Goal: Download file/media

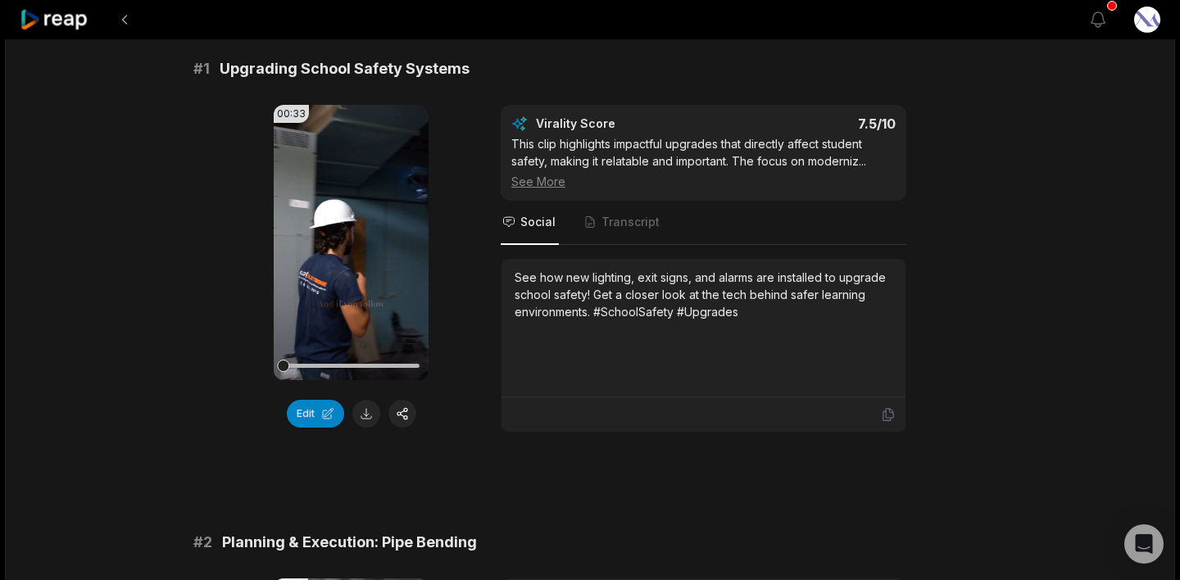
scroll to position [148, 0]
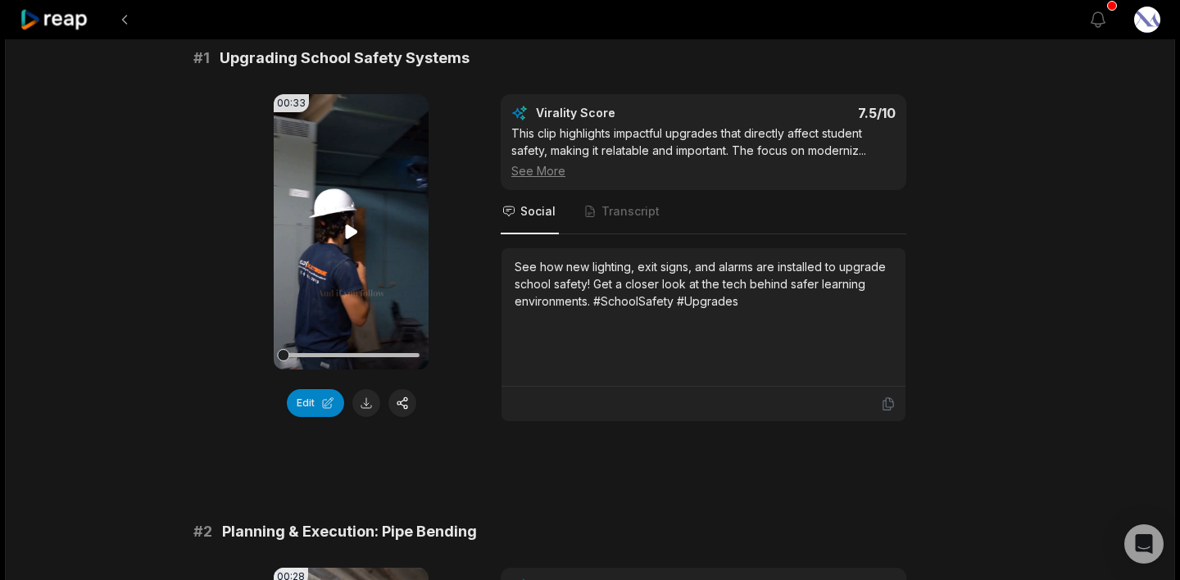
click at [348, 234] on icon at bounding box center [351, 232] width 12 height 14
click at [334, 268] on video "Your browser does not support mp4 format." at bounding box center [351, 231] width 155 height 275
click at [367, 408] on button at bounding box center [367, 403] width 28 height 28
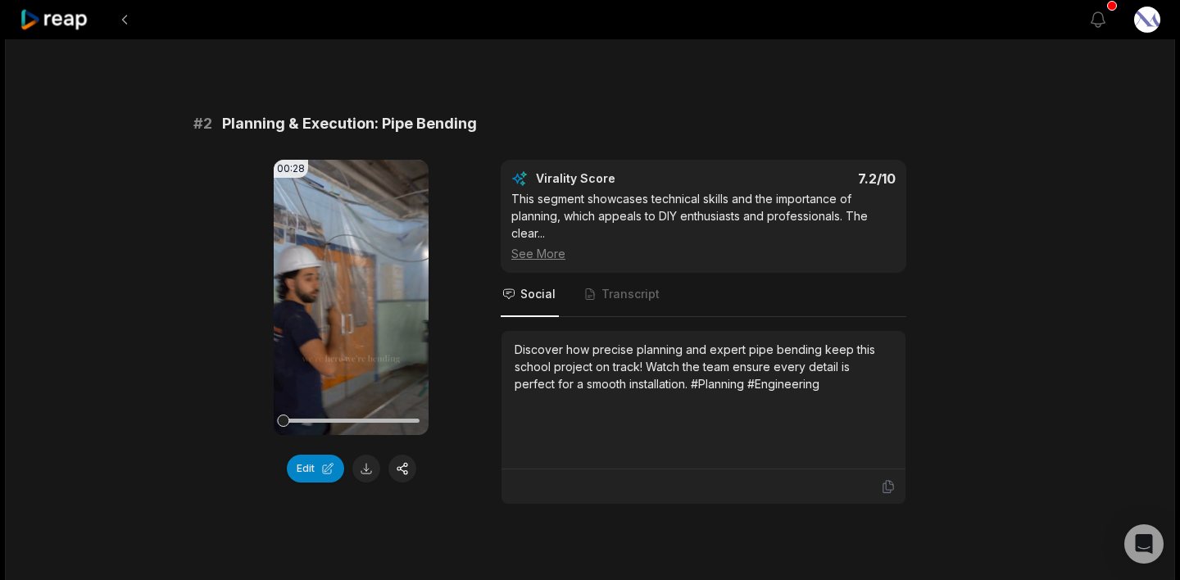
scroll to position [585, 0]
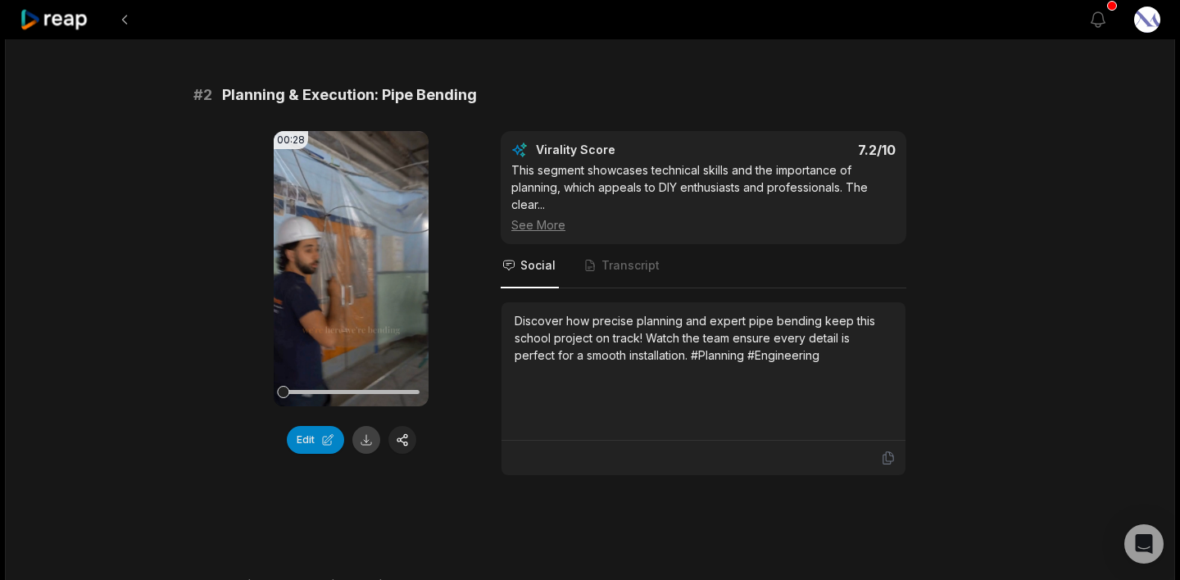
click at [366, 444] on button at bounding box center [367, 440] width 28 height 28
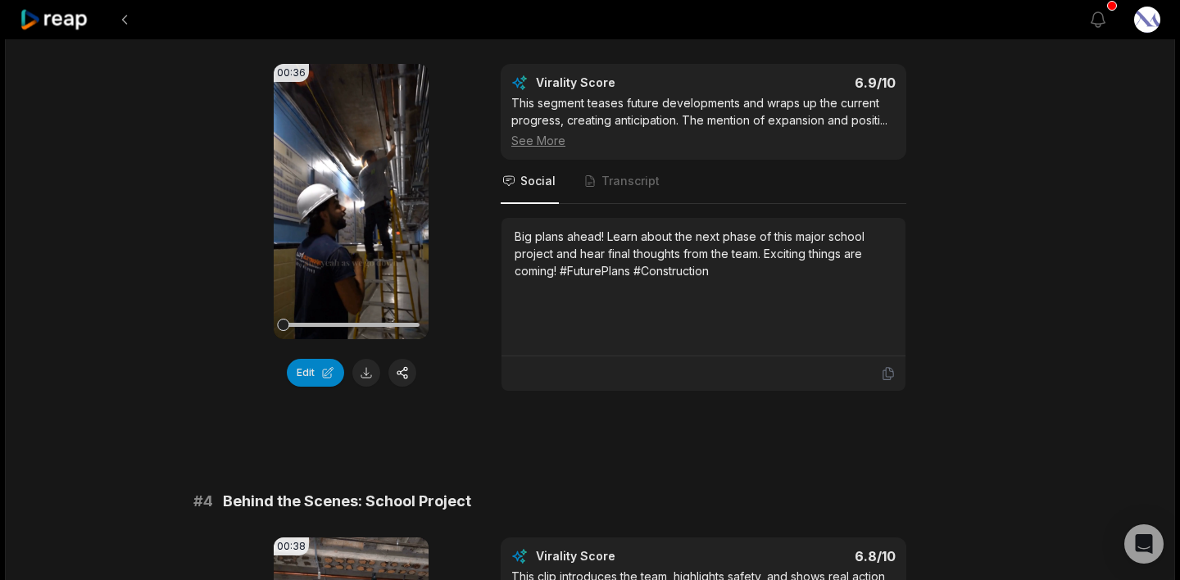
scroll to position [1155, 0]
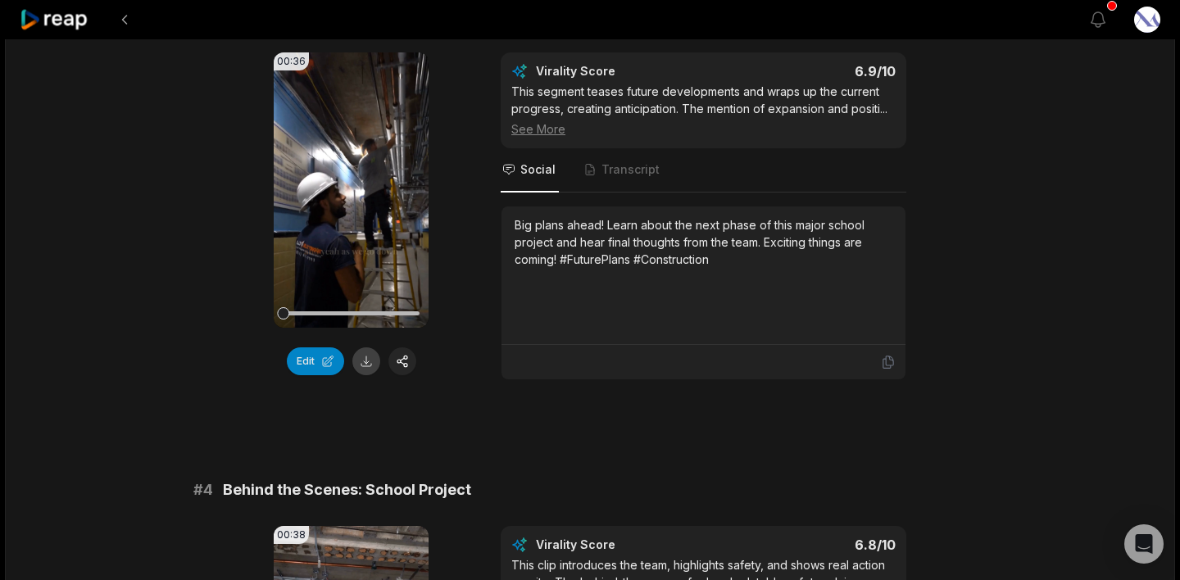
click at [366, 367] on button at bounding box center [367, 362] width 28 height 28
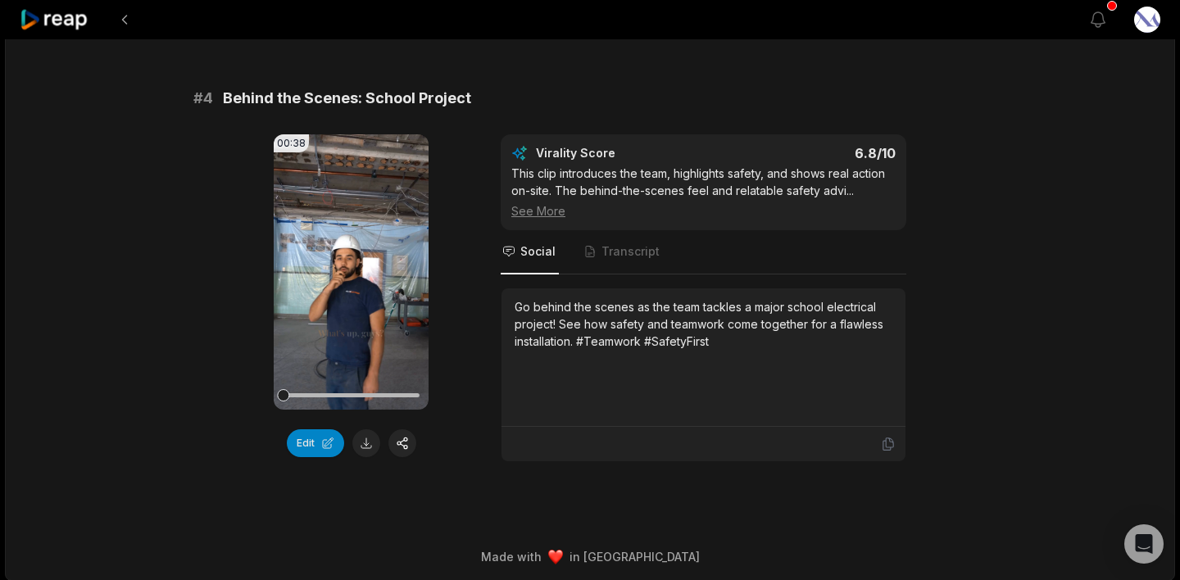
scroll to position [1553, 0]
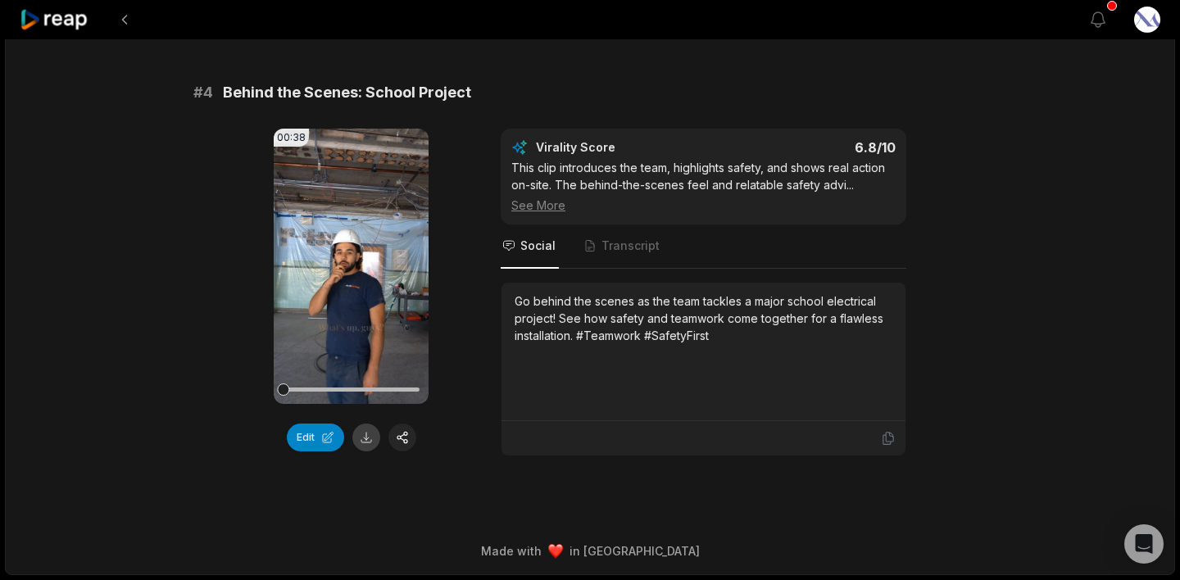
click at [365, 440] on button at bounding box center [367, 438] width 28 height 28
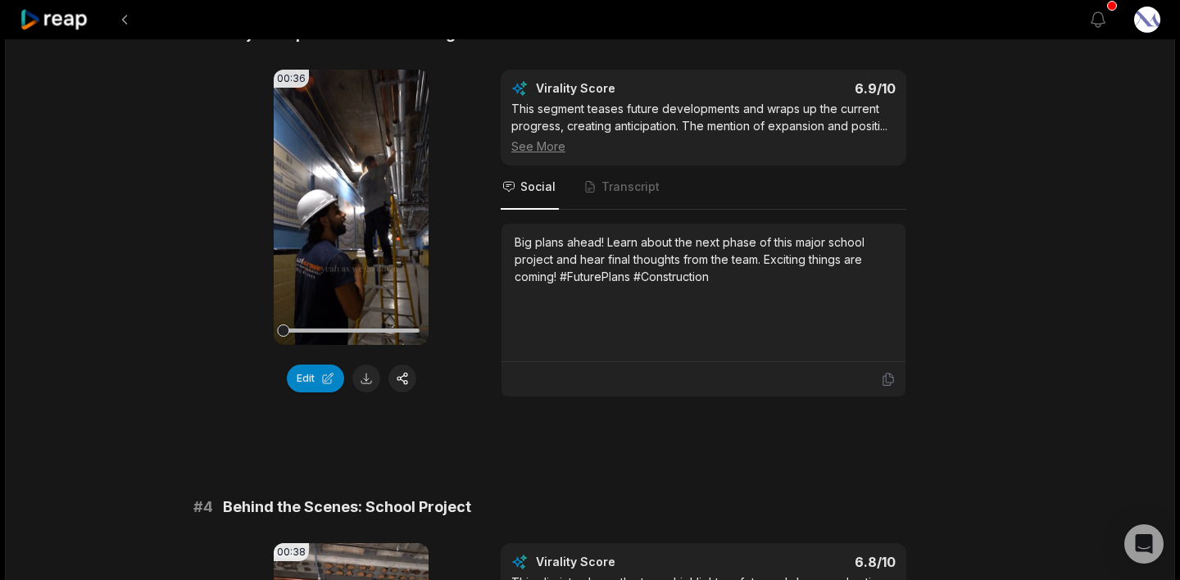
scroll to position [1121, 0]
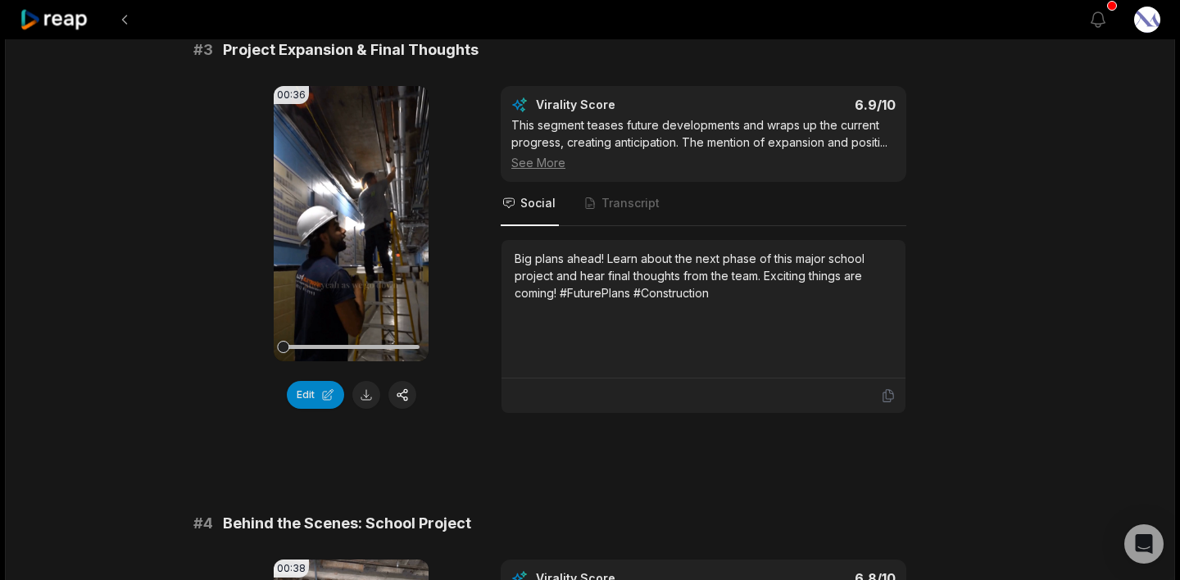
click at [353, 224] on icon at bounding box center [351, 223] width 12 height 14
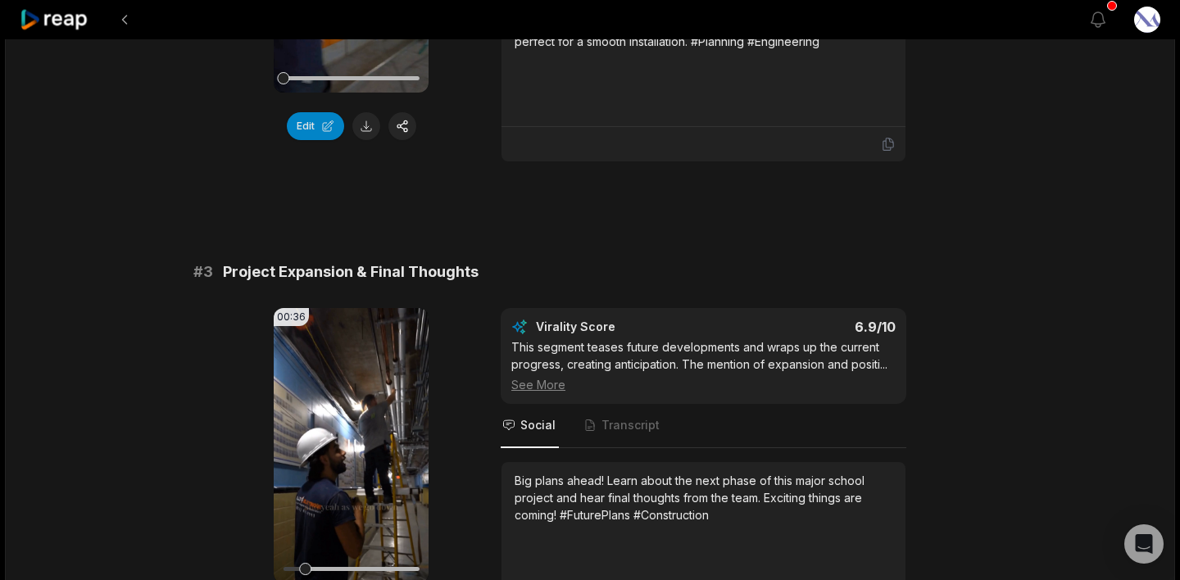
scroll to position [876, 0]
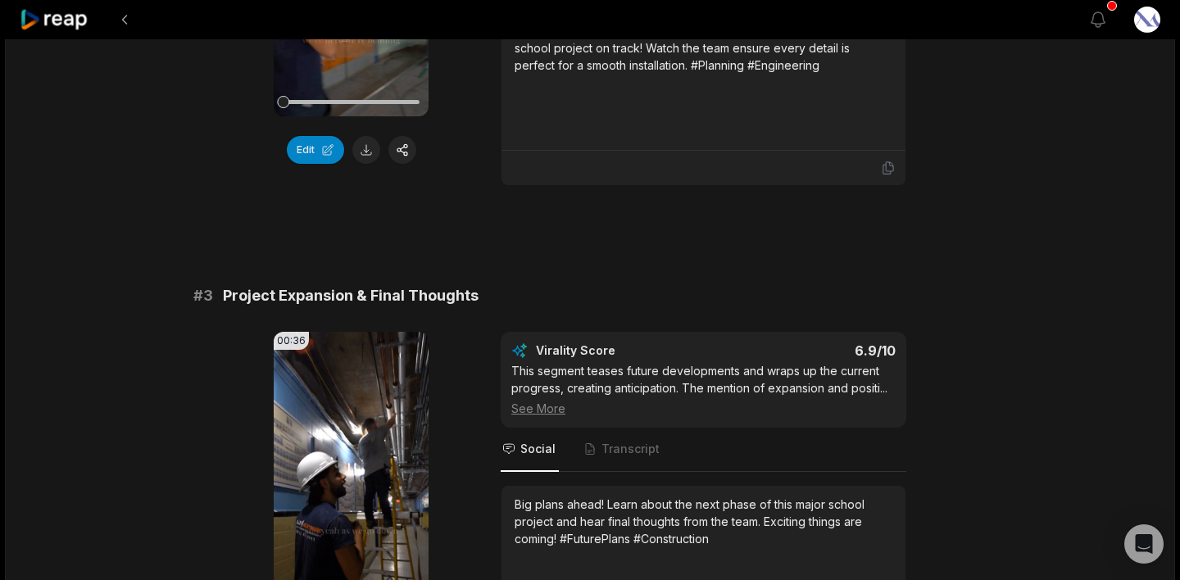
click at [363, 430] on video "Your browser does not support mp4 format." at bounding box center [351, 469] width 155 height 275
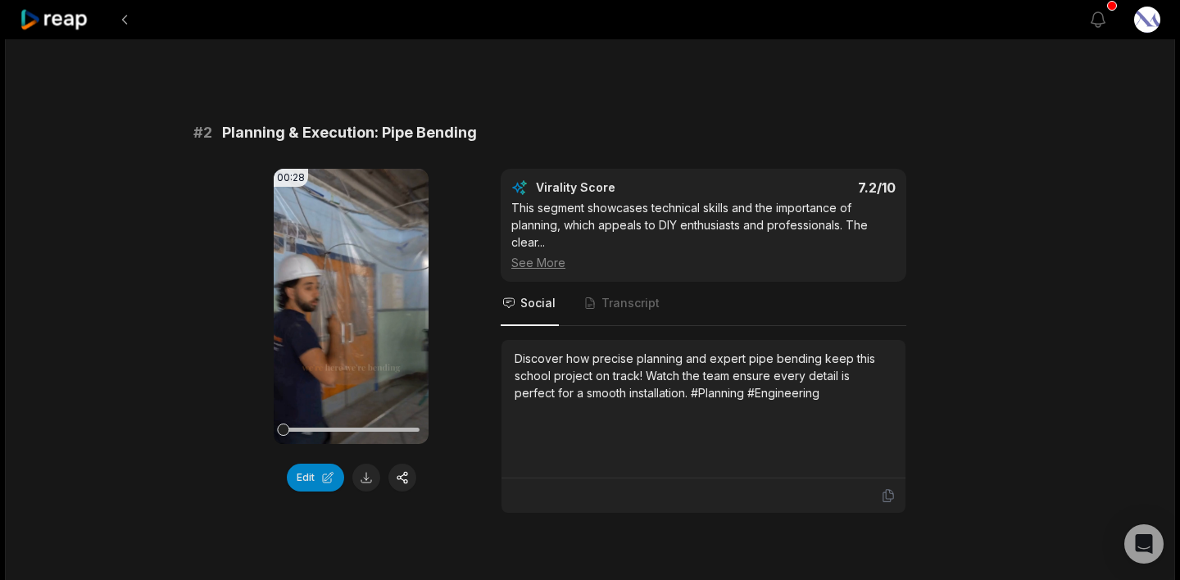
scroll to position [516, 0]
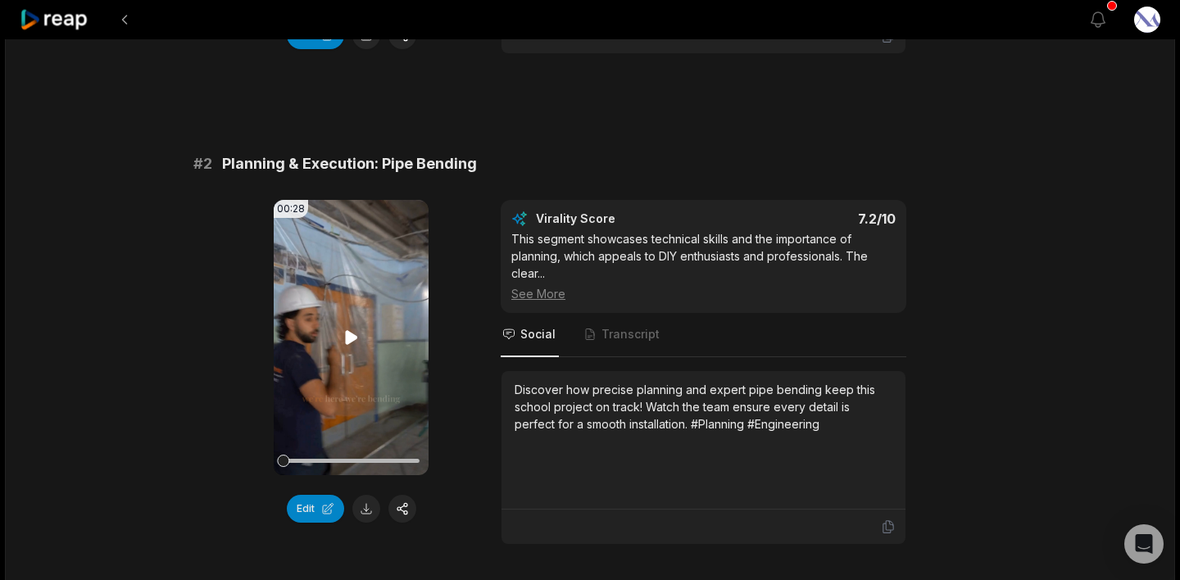
click at [348, 339] on icon at bounding box center [351, 337] width 12 height 14
click at [348, 328] on icon at bounding box center [352, 338] width 20 height 20
click at [889, 530] on icon at bounding box center [889, 527] width 10 height 12
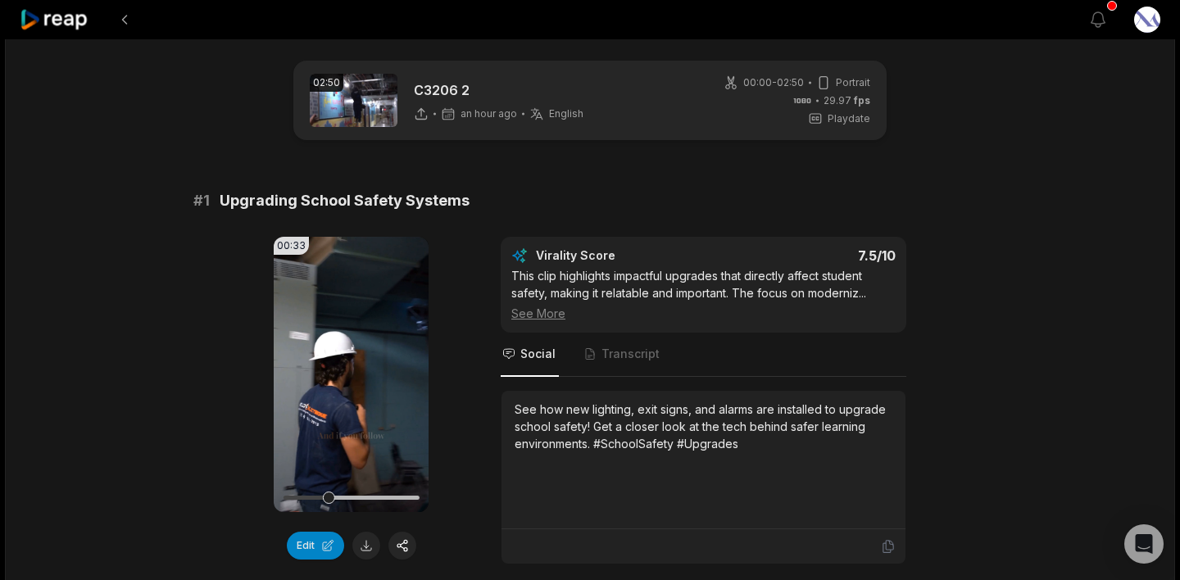
scroll to position [0, 0]
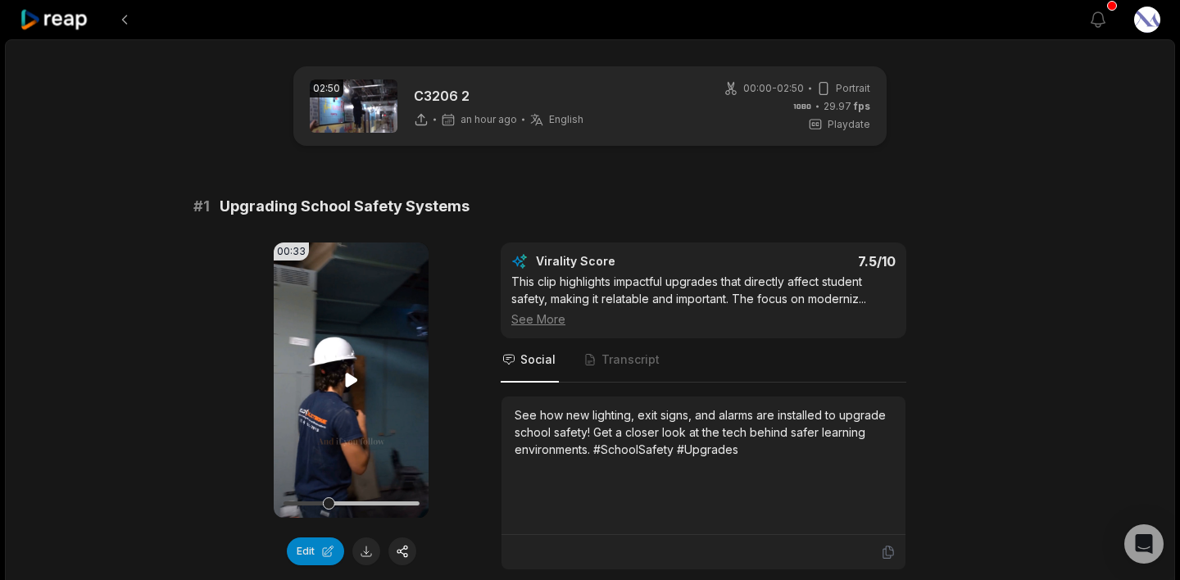
click at [348, 380] on icon at bounding box center [351, 380] width 12 height 14
click at [348, 380] on icon at bounding box center [351, 380] width 7 height 11
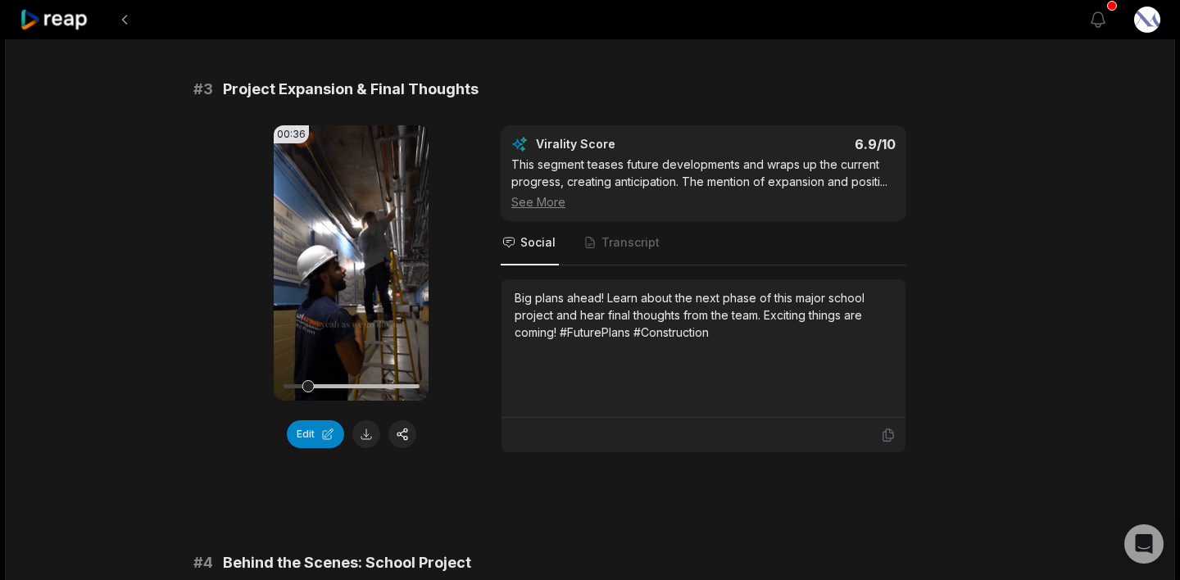
scroll to position [1102, 0]
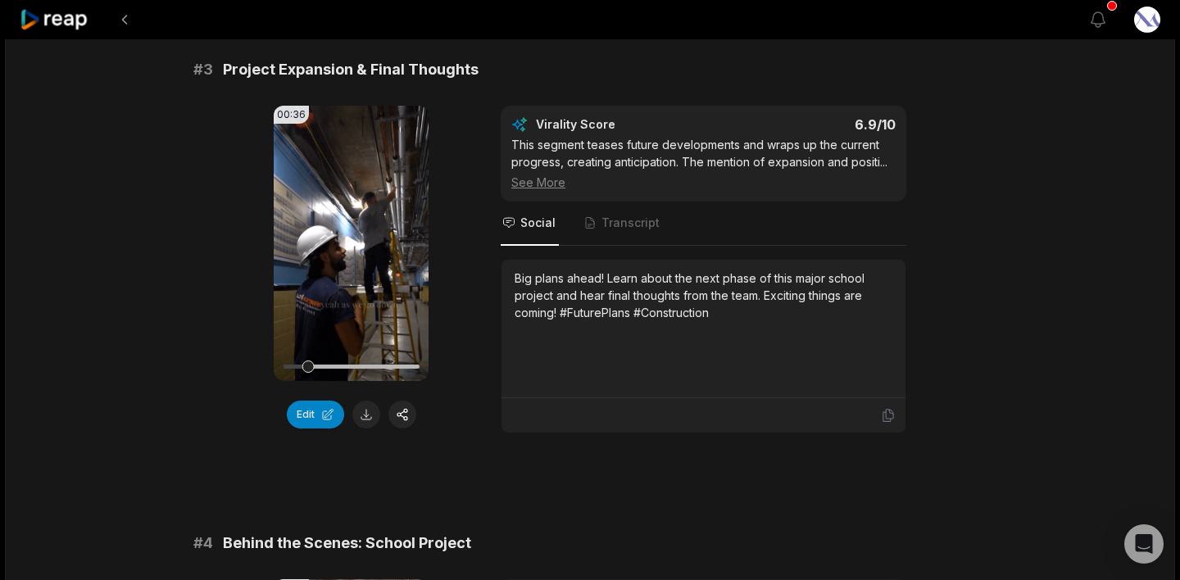
click at [353, 267] on video "Your browser does not support mp4 format." at bounding box center [351, 243] width 155 height 275
click at [353, 247] on icon at bounding box center [352, 244] width 20 height 20
click at [888, 419] on icon at bounding box center [889, 416] width 10 height 12
drag, startPoint x: 561, startPoint y: 313, endPoint x: 717, endPoint y: 315, distance: 156.6
click at [717, 315] on div "Big plans ahead! Learn about the next phase of this major school project and he…" at bounding box center [704, 296] width 378 height 52
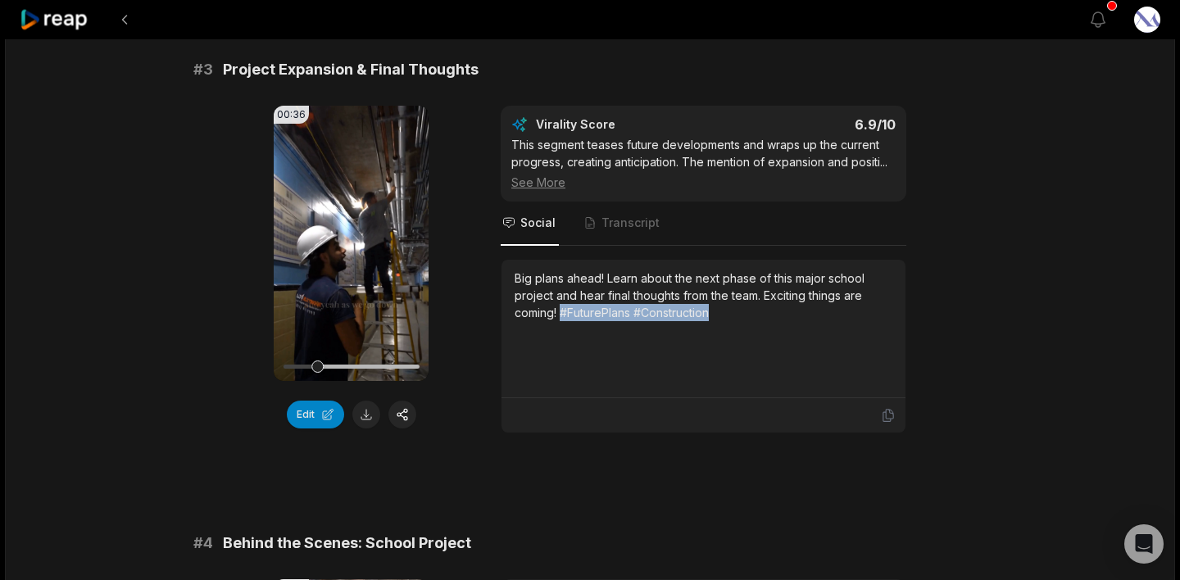
copy div "#FuturePlans #Construction"
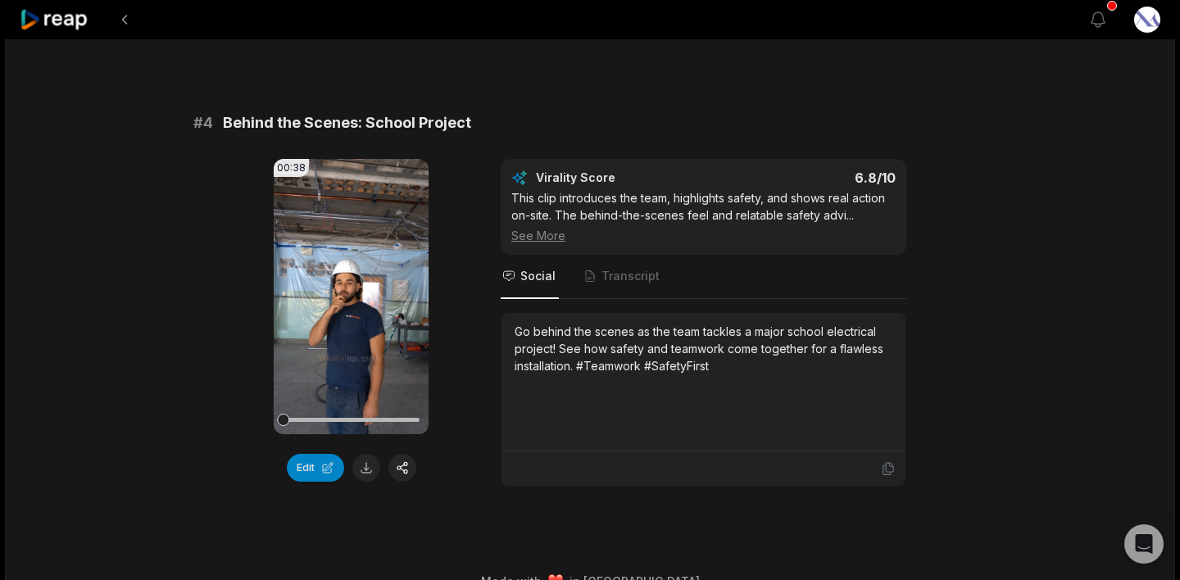
scroll to position [1553, 0]
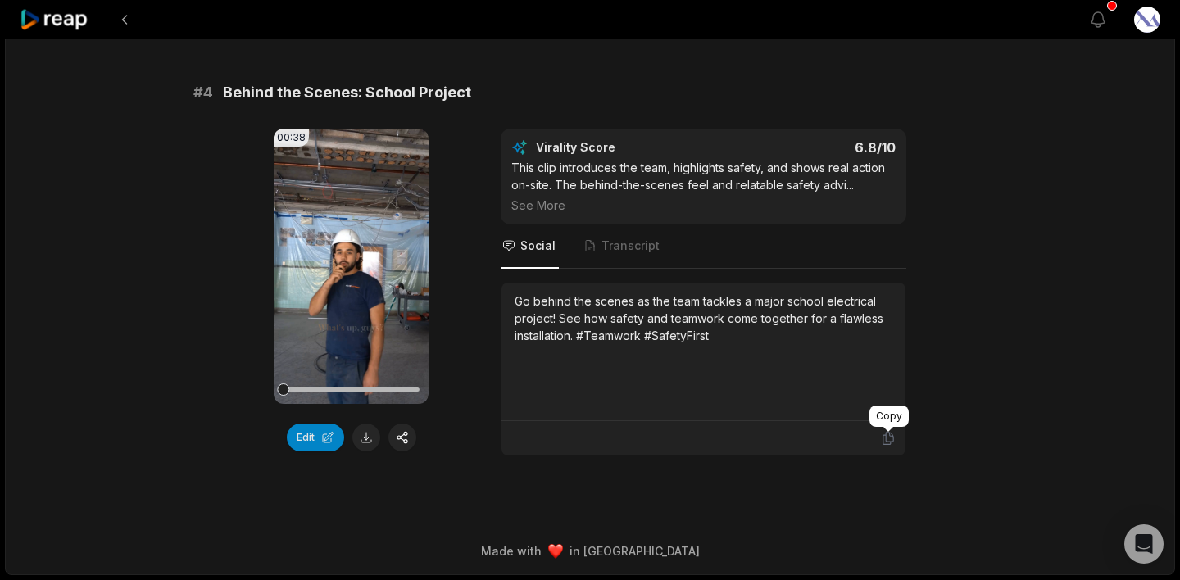
click at [888, 441] on icon at bounding box center [888, 438] width 15 height 15
click at [891, 442] on icon at bounding box center [889, 439] width 10 height 12
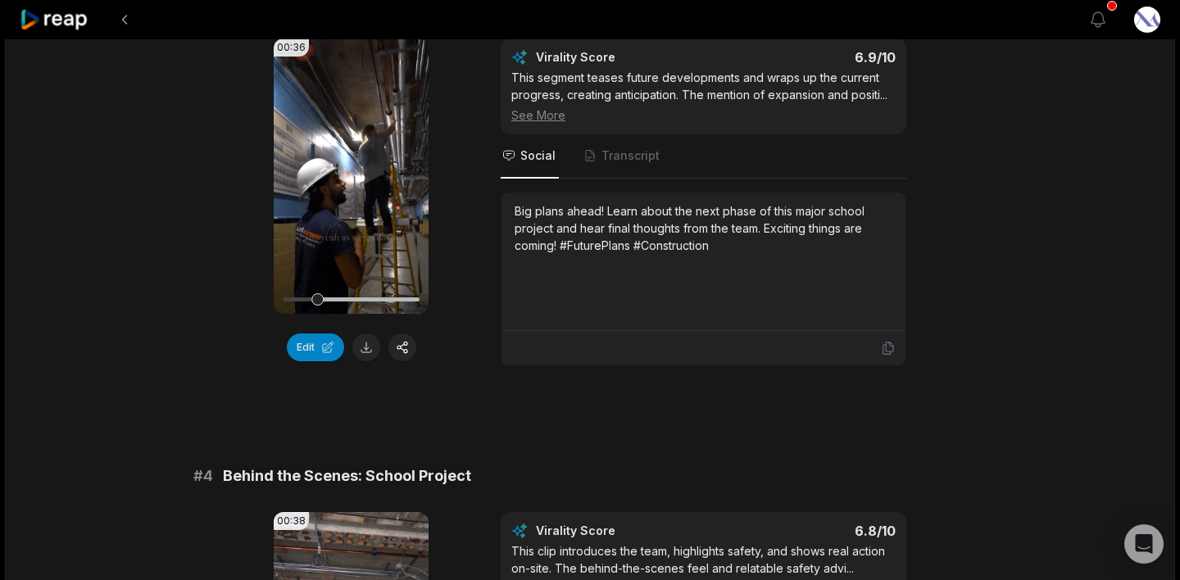
scroll to position [1149, 0]
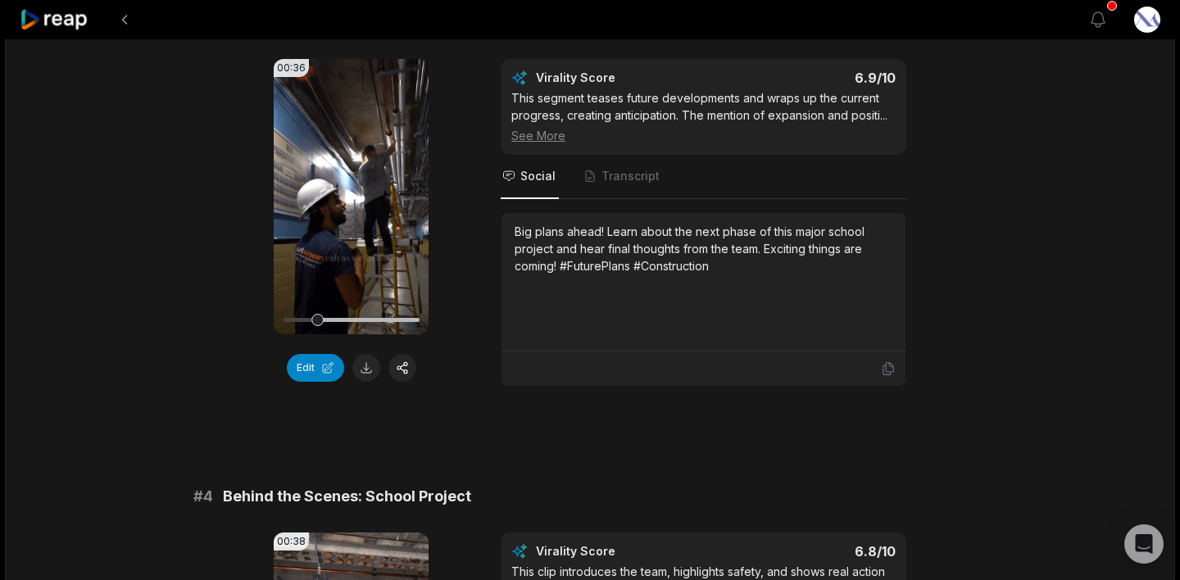
click at [364, 216] on video "Your browser does not support mp4 format." at bounding box center [351, 196] width 155 height 275
drag, startPoint x: 322, startPoint y: 318, endPoint x: 265, endPoint y: 321, distance: 57.5
click at [265, 321] on div "00:36 Your browser does not support mp4 format. Edit Virality Score 6.9 /10 Thi…" at bounding box center [590, 223] width 794 height 328
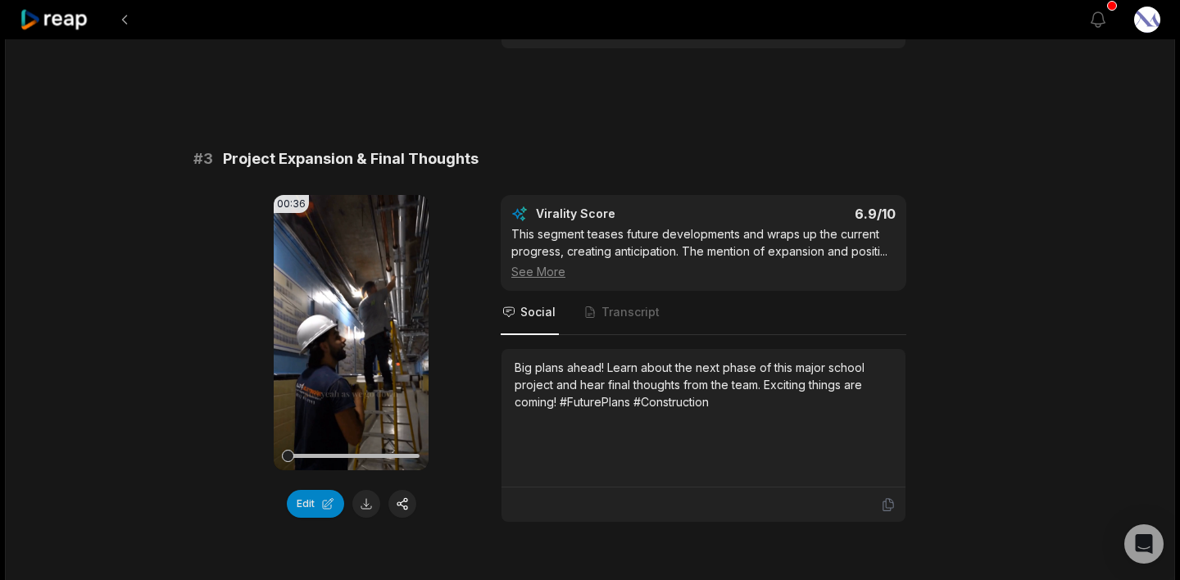
scroll to position [971, 0]
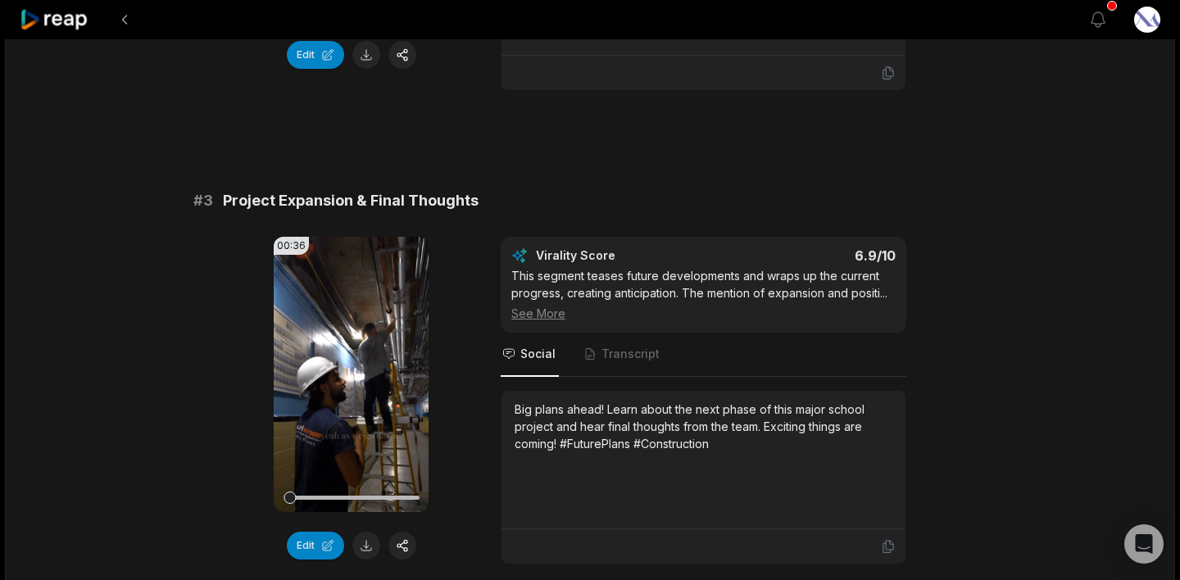
click at [350, 407] on video "Your browser does not support mp4 format." at bounding box center [351, 374] width 155 height 275
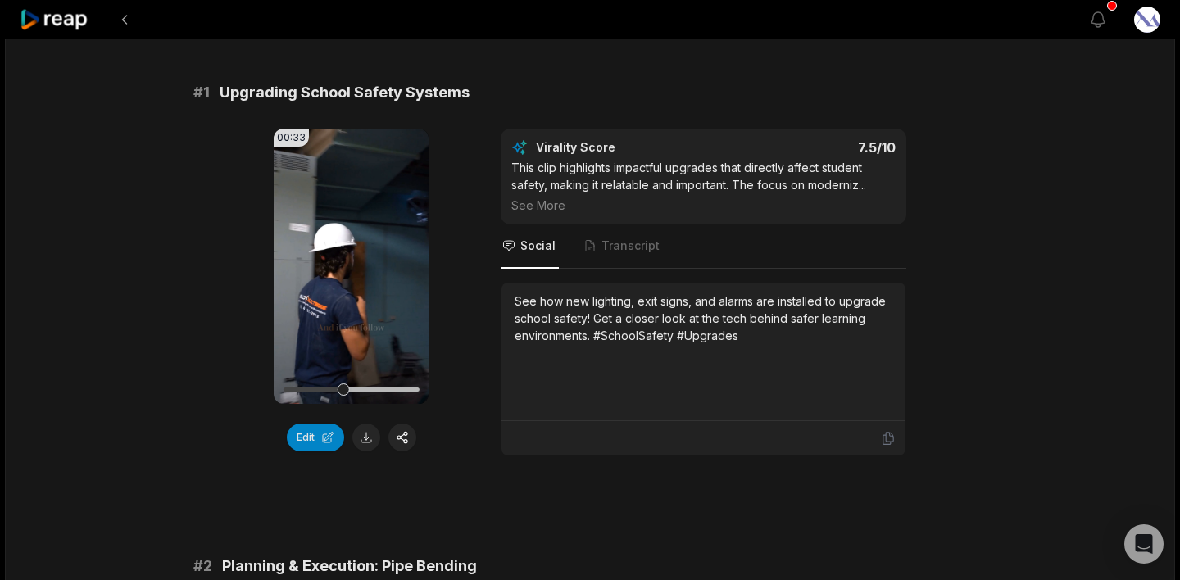
scroll to position [113, 0]
click at [352, 240] on video "Your browser does not support mp4 format." at bounding box center [351, 267] width 155 height 275
drag, startPoint x: 347, startPoint y: 393, endPoint x: 273, endPoint y: 392, distance: 73.8
click at [274, 393] on div "00:33 Your browser does not support mp4 format." at bounding box center [351, 267] width 155 height 275
click at [885, 442] on icon at bounding box center [888, 439] width 15 height 15
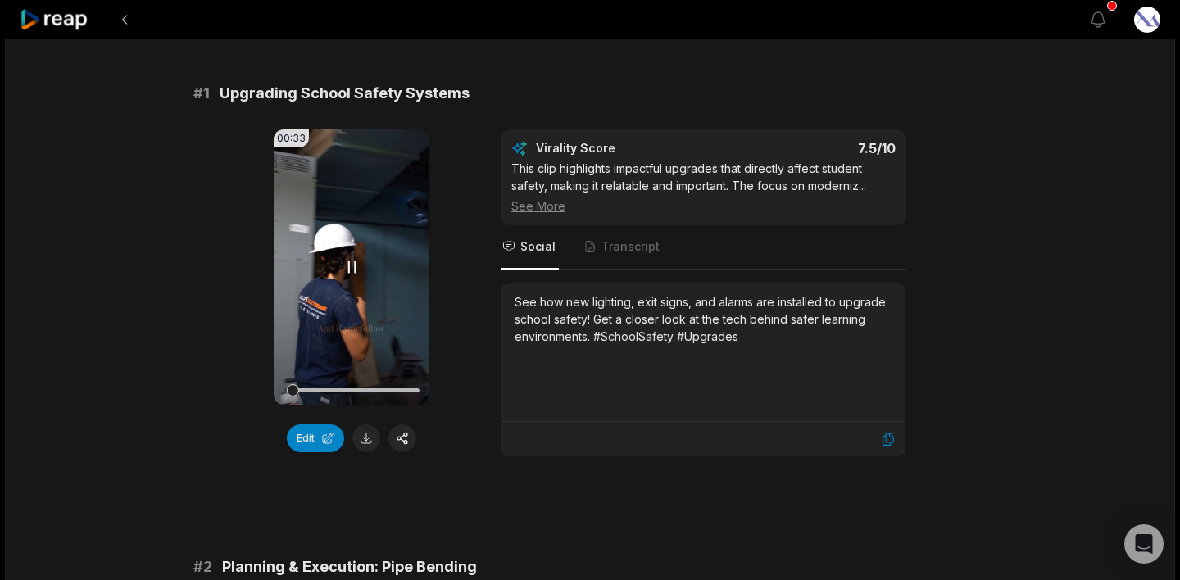
click at [360, 297] on video "Your browser does not support mp4 format." at bounding box center [351, 267] width 155 height 275
click at [125, 29] on button at bounding box center [125, 20] width 30 height 30
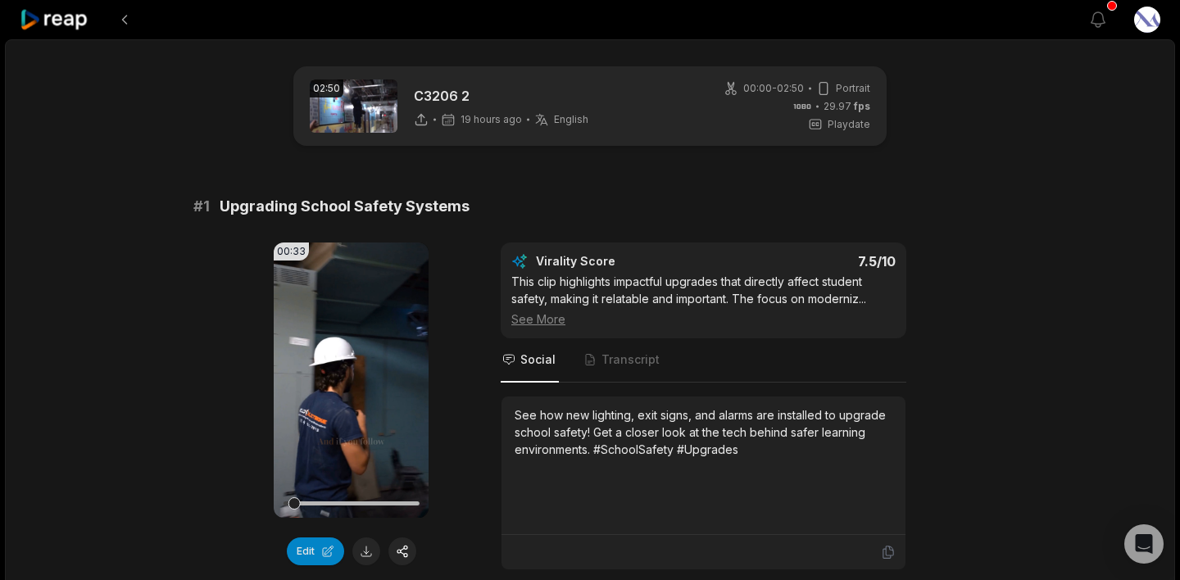
click at [56, 23] on icon at bounding box center [55, 20] width 70 height 22
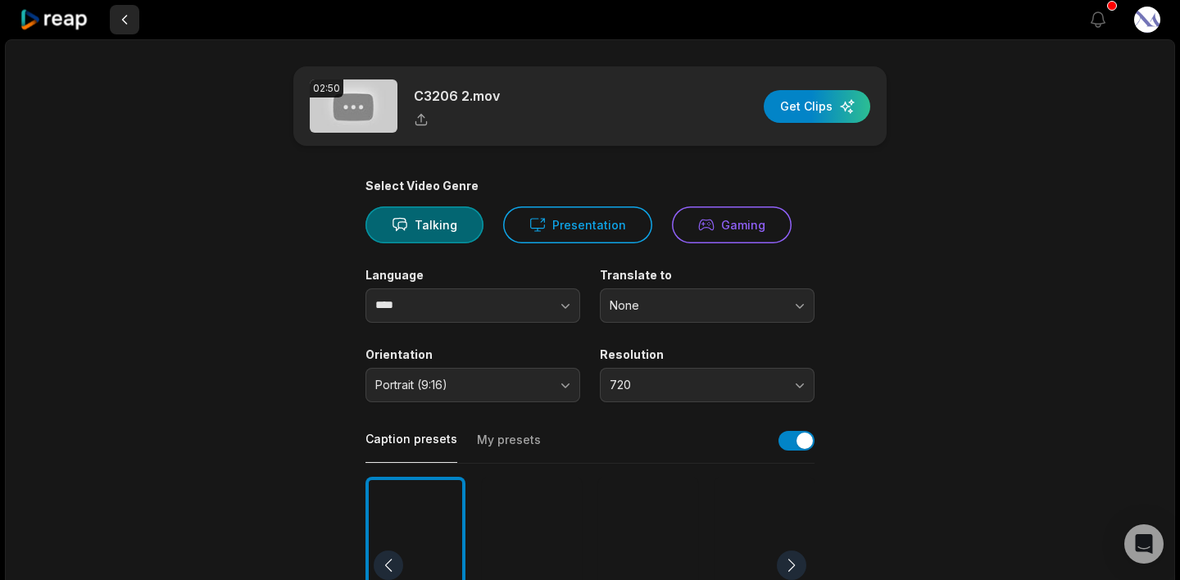
click at [119, 27] on button at bounding box center [125, 20] width 30 height 30
click at [124, 23] on button at bounding box center [125, 20] width 30 height 30
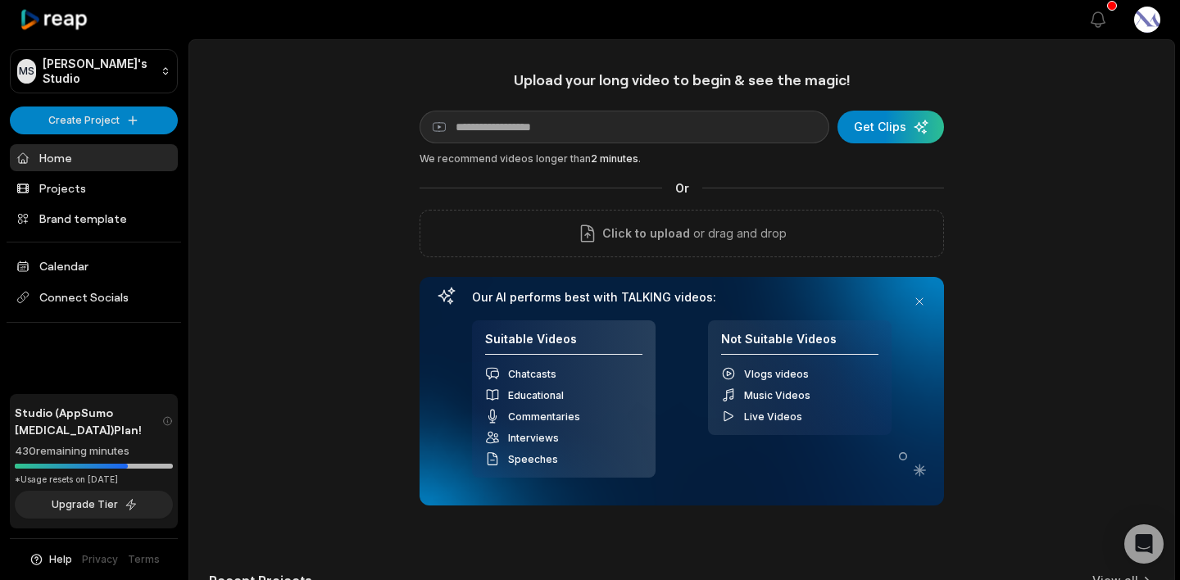
click at [87, 160] on link "Home" at bounding box center [94, 157] width 168 height 27
click at [84, 192] on link "Projects" at bounding box center [94, 188] width 168 height 27
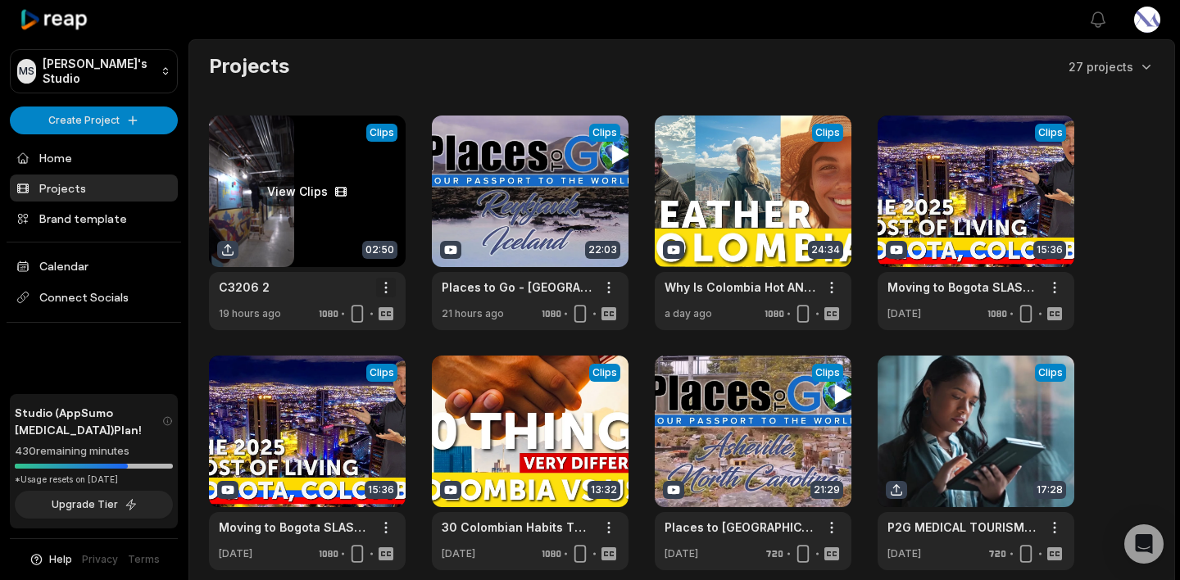
click at [387, 286] on html "MS Matt's Studio Create Project Home Projects Brand template Calendar Connect S…" at bounding box center [590, 290] width 1180 height 580
click at [366, 346] on div "Delete" at bounding box center [339, 345] width 106 height 27
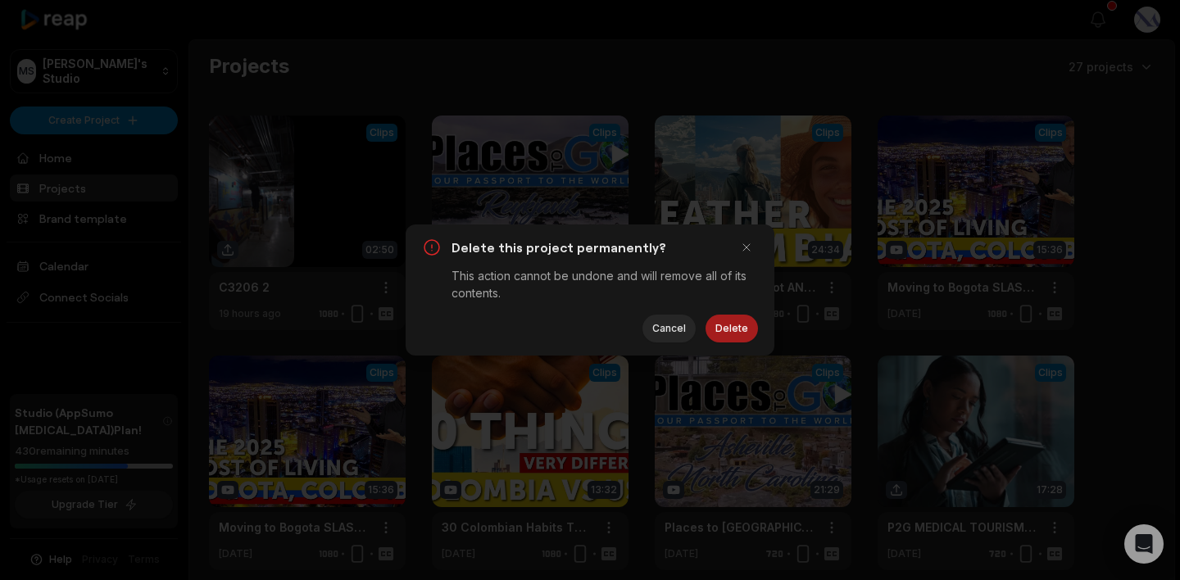
click at [735, 331] on button "Delete" at bounding box center [732, 329] width 52 height 28
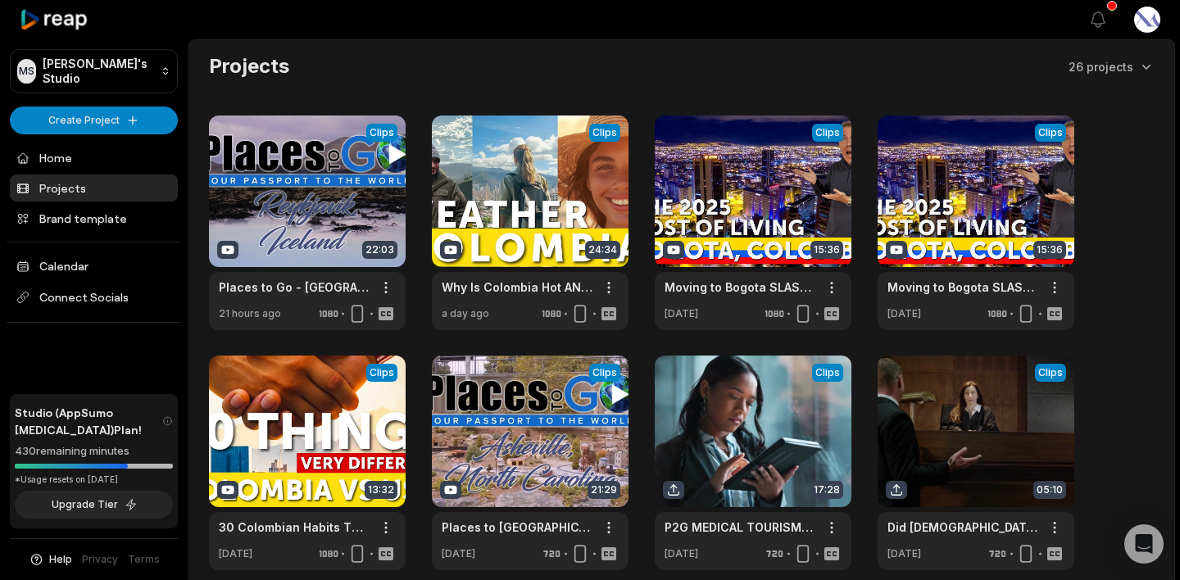
click at [455, 72] on div "Projects 26 projects" at bounding box center [682, 66] width 946 height 26
